Goal: Find specific page/section: Find specific page/section

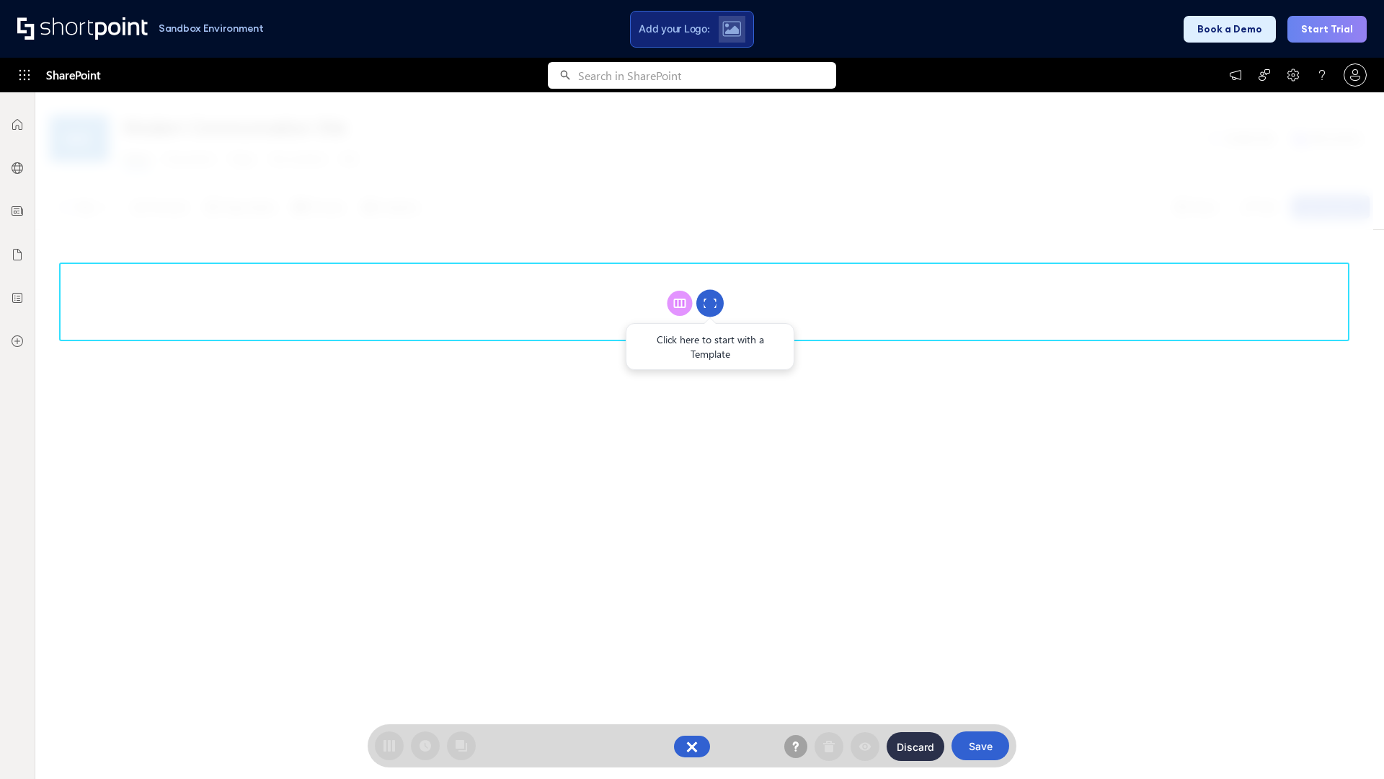
click at [710, 303] on circle at bounding box center [709, 303] width 27 height 27
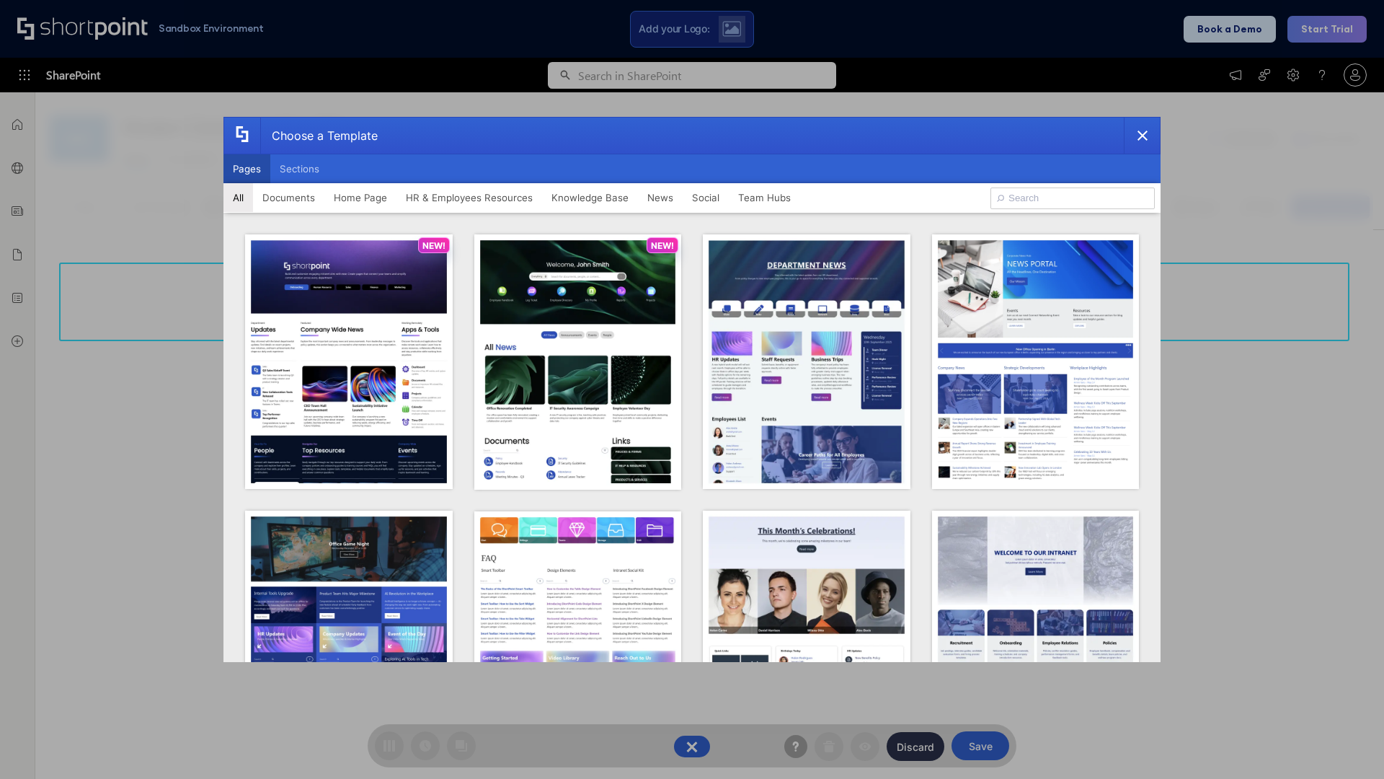
click at [247, 169] on button "Pages" at bounding box center [246, 168] width 47 height 29
type input "Intranet Layout 1"
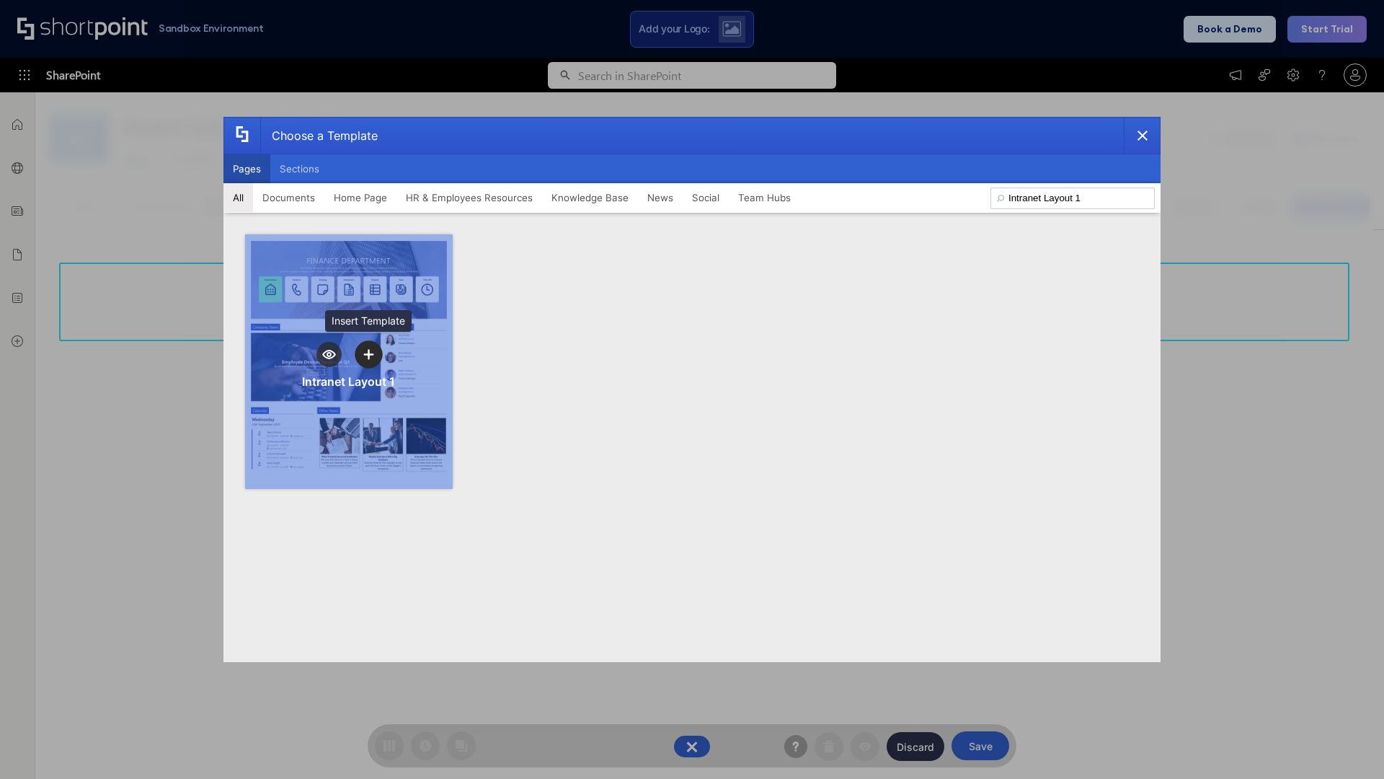
click at [368, 354] on icon "template selector" at bounding box center [368, 354] width 10 height 10
